Goal: Task Accomplishment & Management: Manage account settings

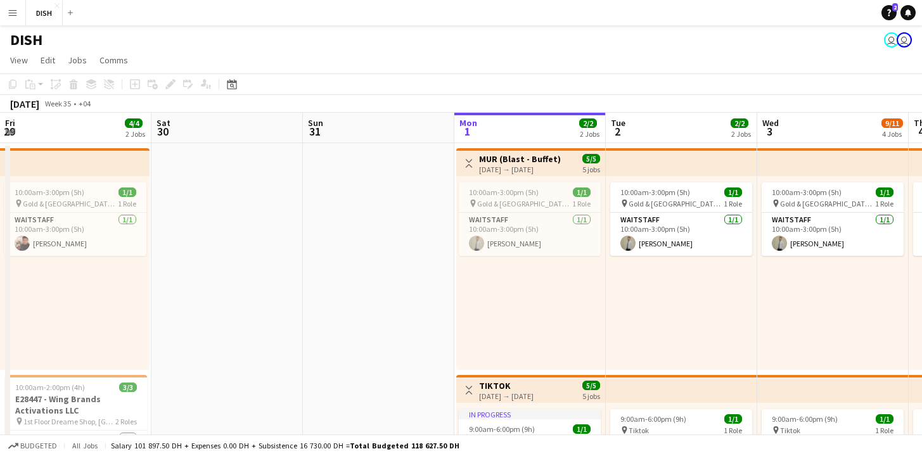
scroll to position [0, 303]
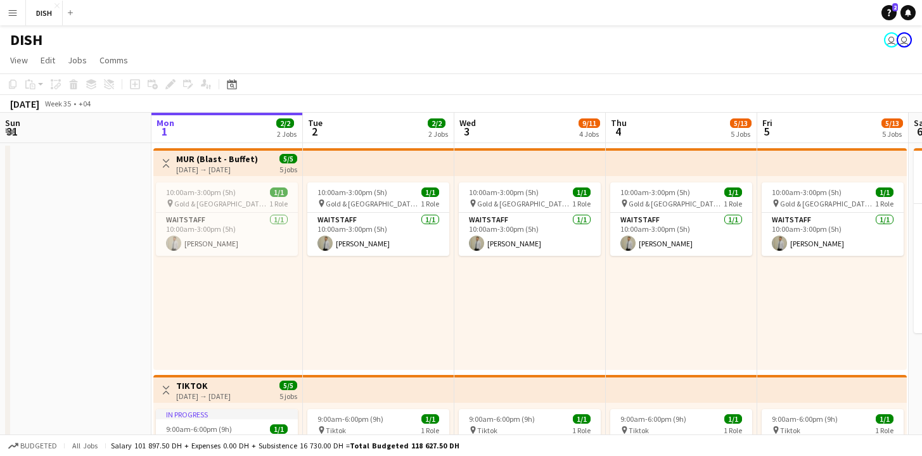
click at [16, 12] on app-icon "Menu" at bounding box center [13, 13] width 10 height 10
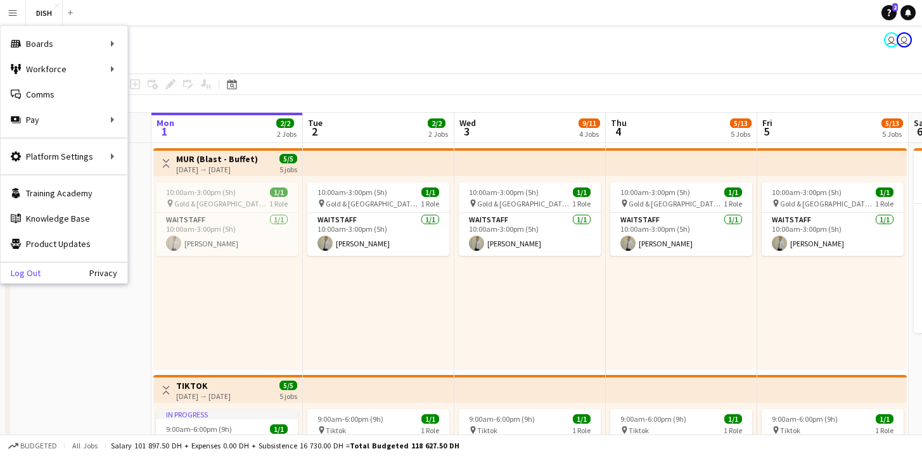
click at [30, 273] on link "Log Out" at bounding box center [21, 273] width 40 height 10
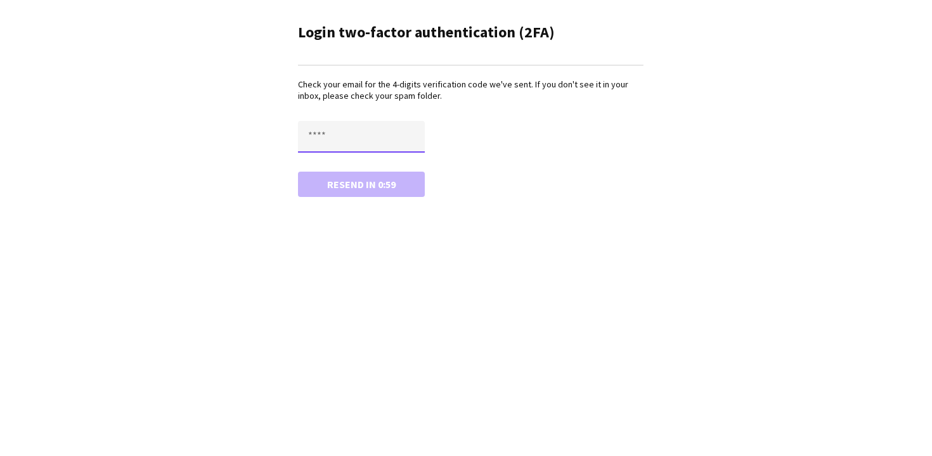
click at [338, 138] on input "text" at bounding box center [361, 137] width 127 height 32
type input "****"
click at [298, 172] on button "Confirm" at bounding box center [361, 184] width 127 height 25
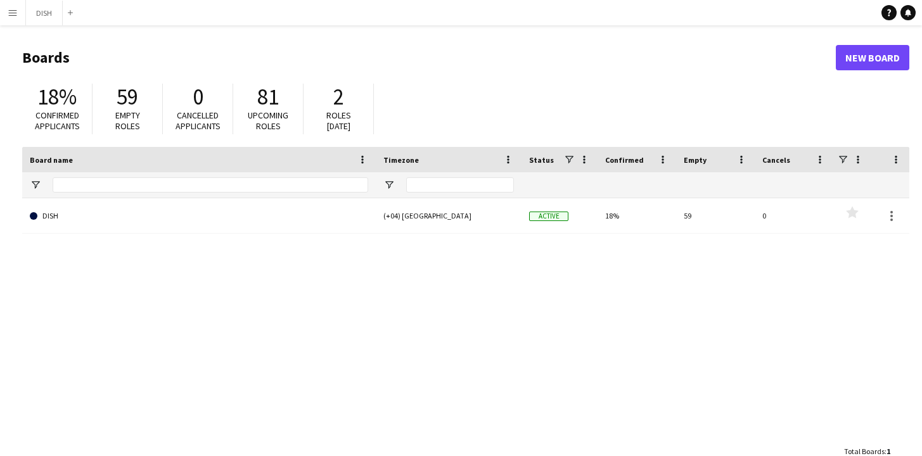
click at [13, 13] on app-icon "Menu" at bounding box center [13, 13] width 10 height 10
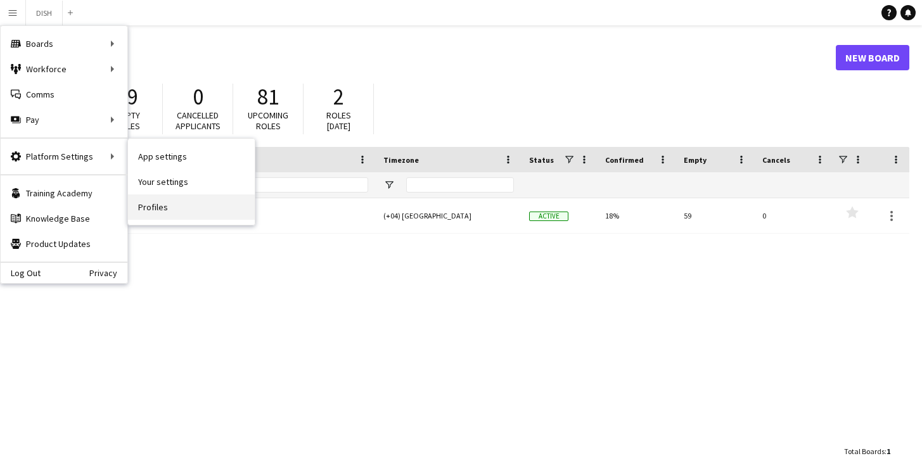
click at [148, 207] on link "Profiles" at bounding box center [191, 207] width 127 height 25
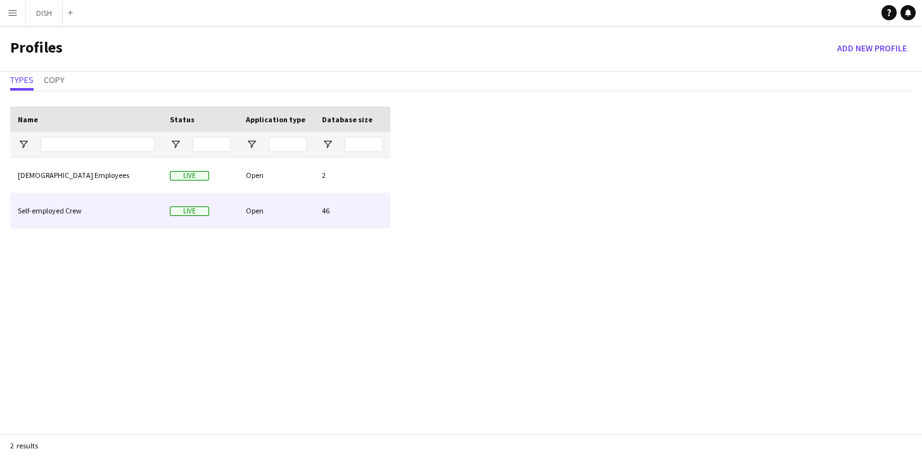
click at [295, 210] on div "Open" at bounding box center [276, 210] width 76 height 35
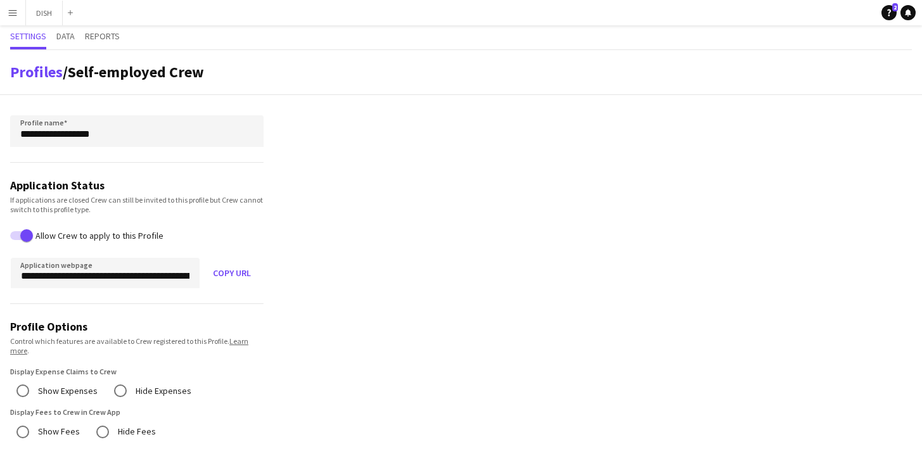
click at [12, 13] on app-icon "Menu" at bounding box center [13, 13] width 10 height 10
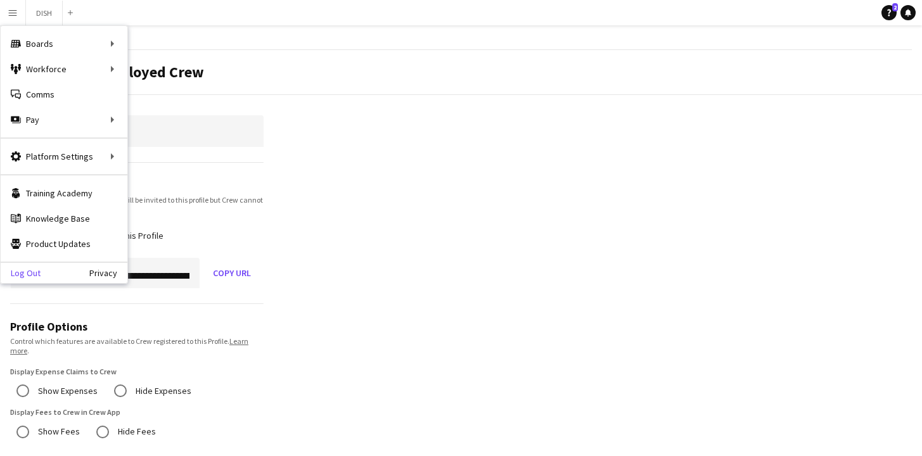
click at [30, 275] on link "Log Out" at bounding box center [21, 273] width 40 height 10
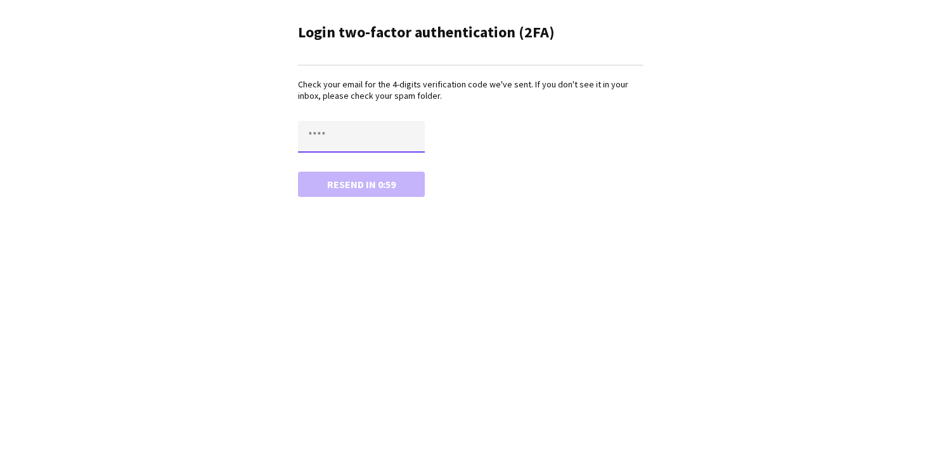
click at [339, 138] on input "text" at bounding box center [361, 137] width 127 height 32
type input "****"
click at [368, 183] on button "Confirm" at bounding box center [361, 184] width 127 height 25
